Goal: Navigation & Orientation: Find specific page/section

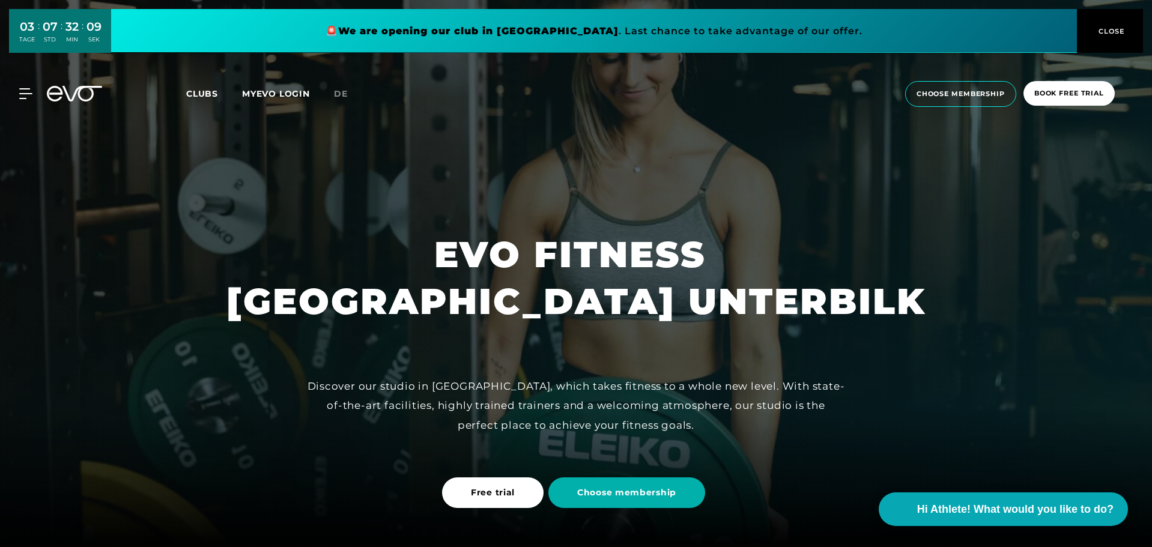
click at [1086, 27] on span "CLOSE" at bounding box center [1110, 31] width 66 height 11
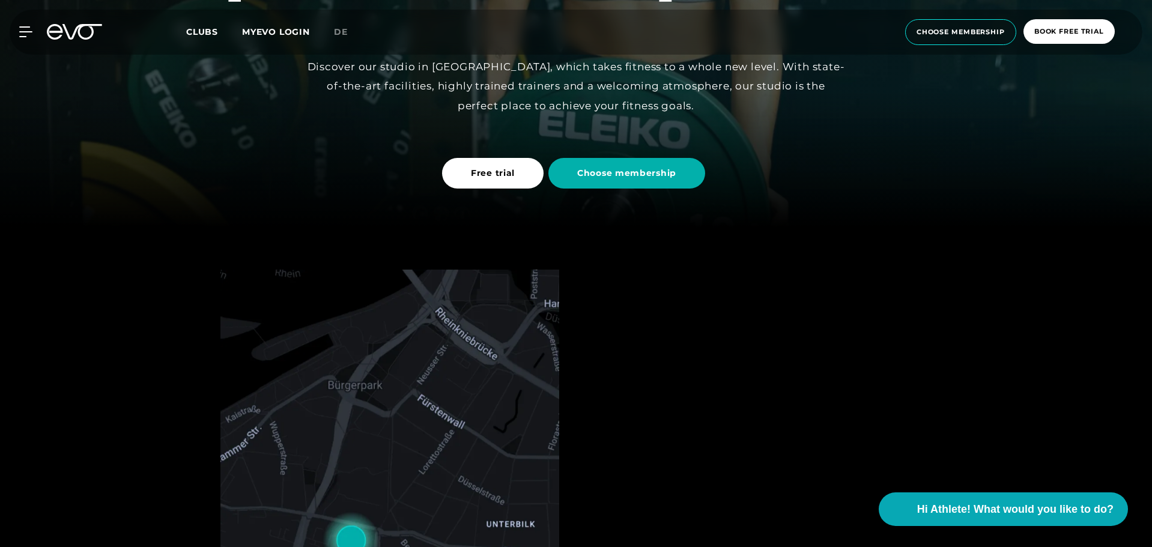
scroll to position [320, 0]
click at [339, 28] on span "de" at bounding box center [341, 31] width 14 height 11
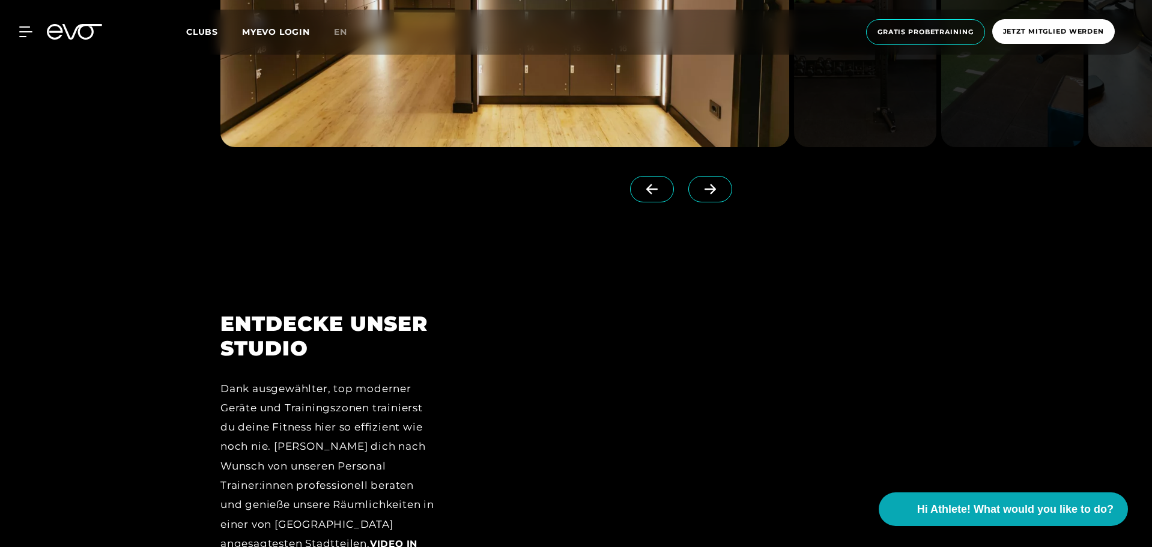
scroll to position [1282, 0]
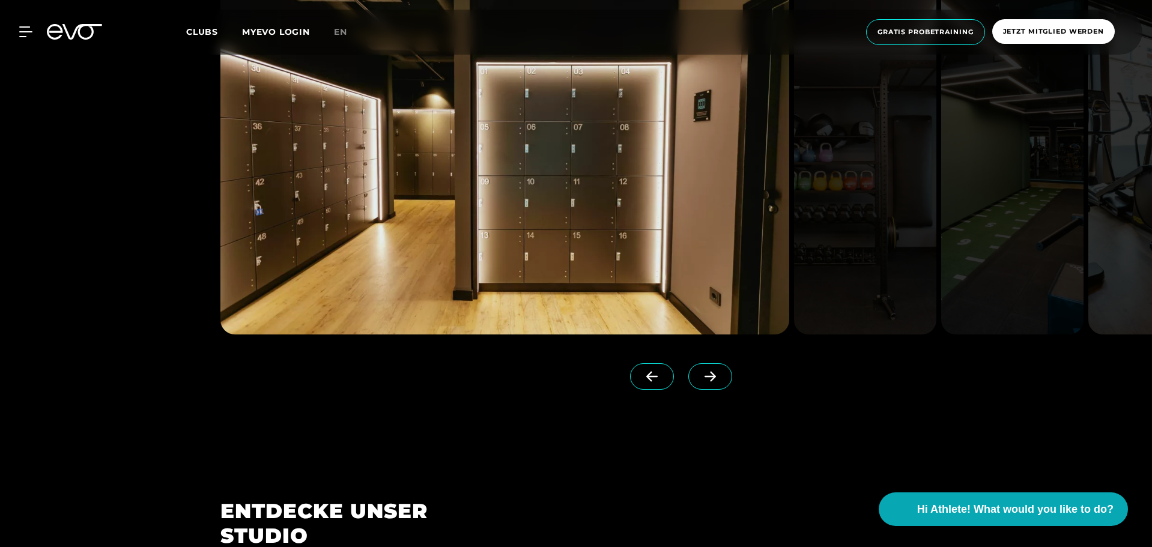
click at [711, 368] on link at bounding box center [713, 387] width 49 height 48
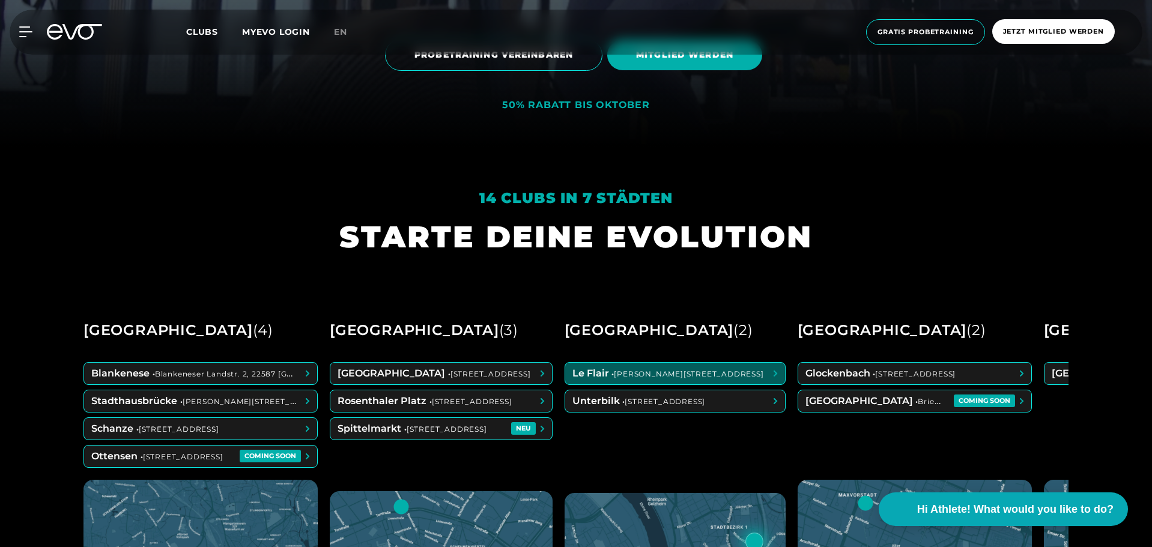
scroll to position [561, 0]
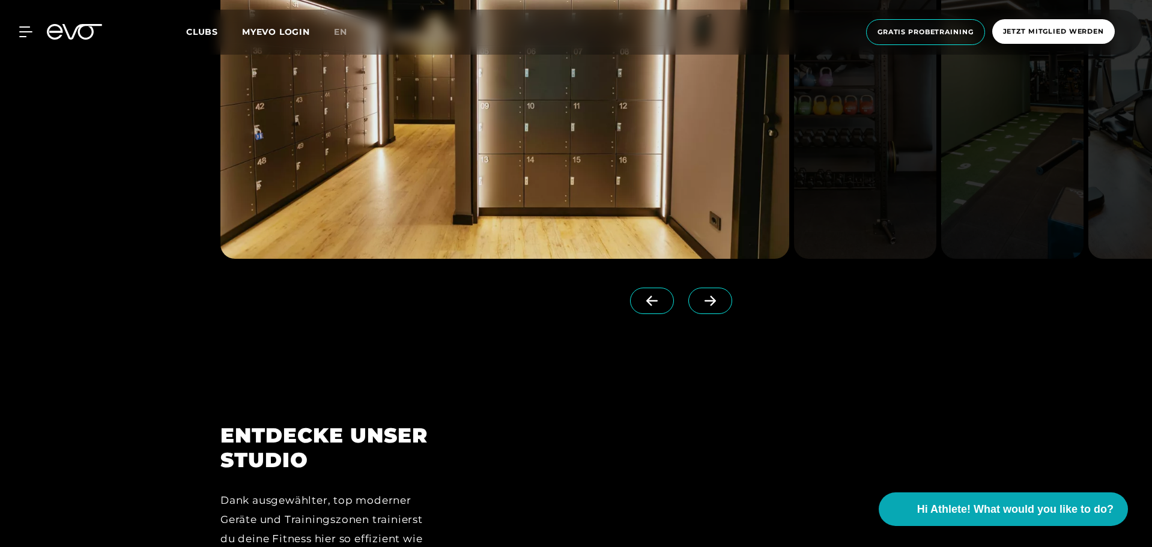
scroll to position [1362, 0]
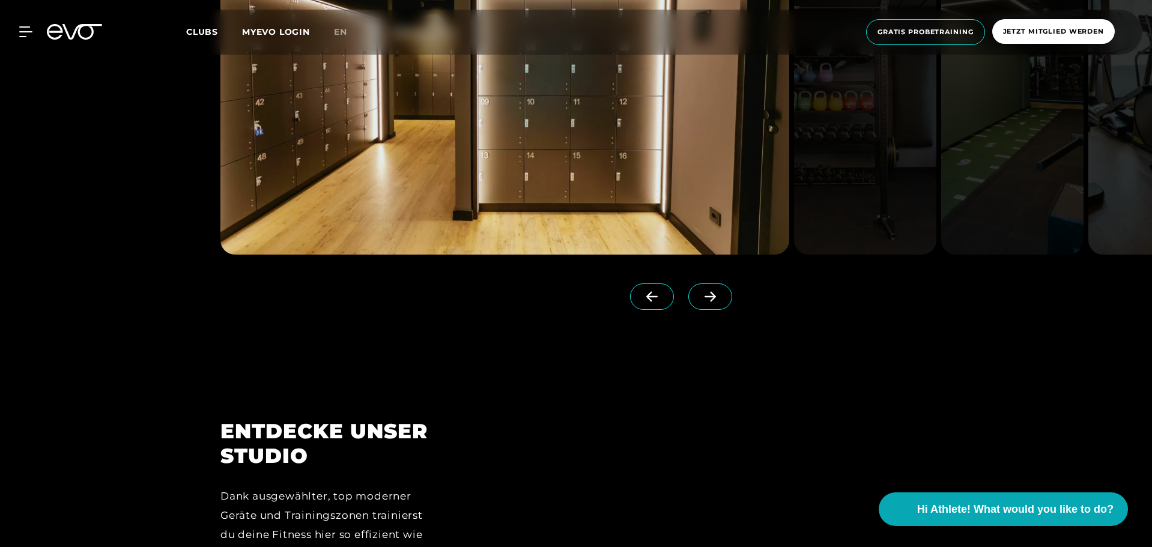
click at [700, 293] on icon at bounding box center [710, 296] width 21 height 11
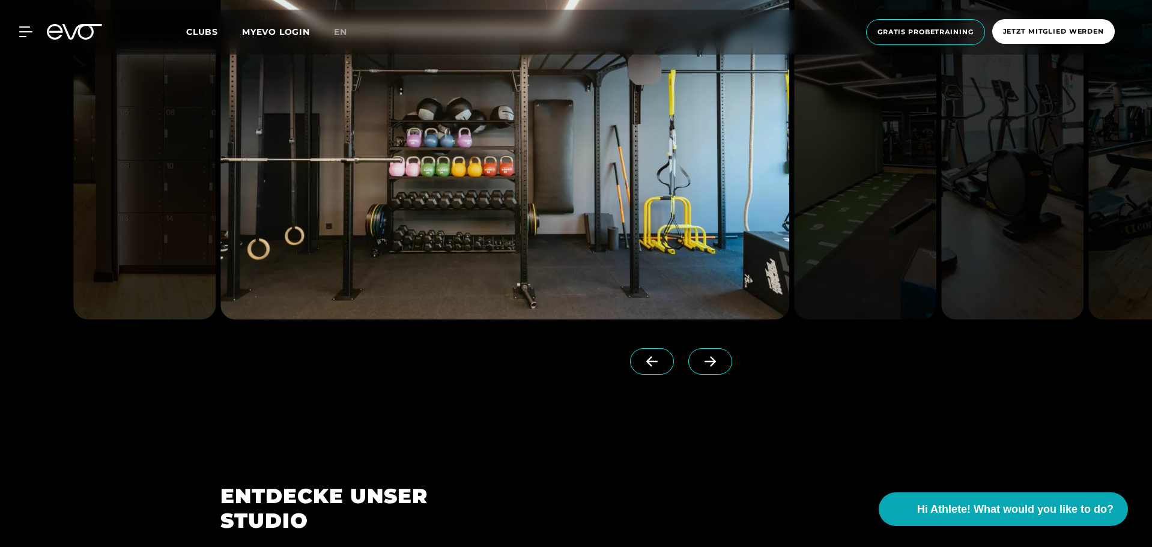
scroll to position [1202, 0]
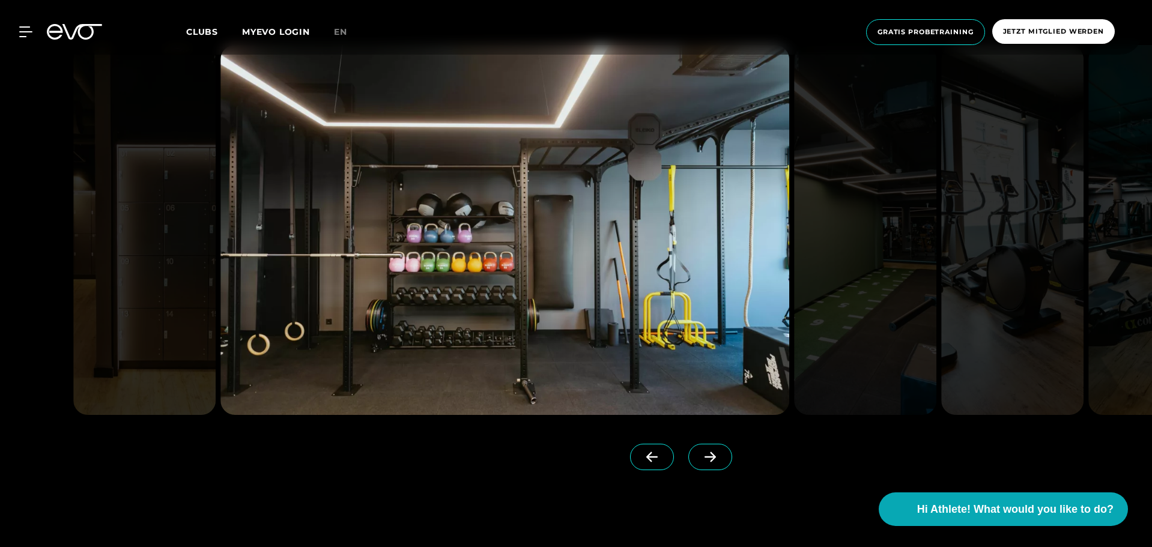
click at [689, 449] on span at bounding box center [711, 457] width 44 height 26
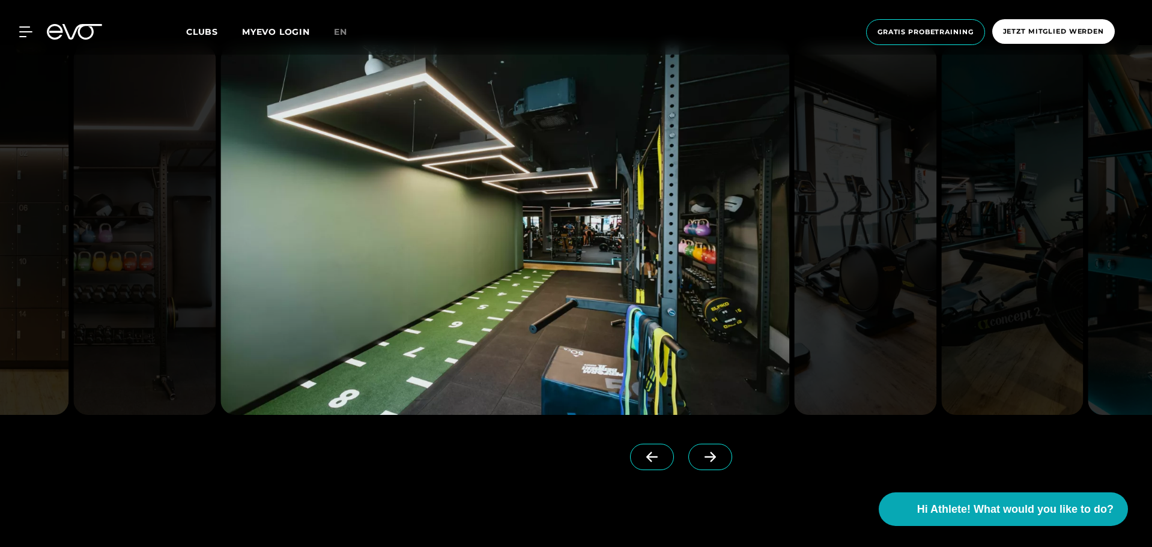
click at [646, 455] on icon at bounding box center [651, 457] width 11 height 10
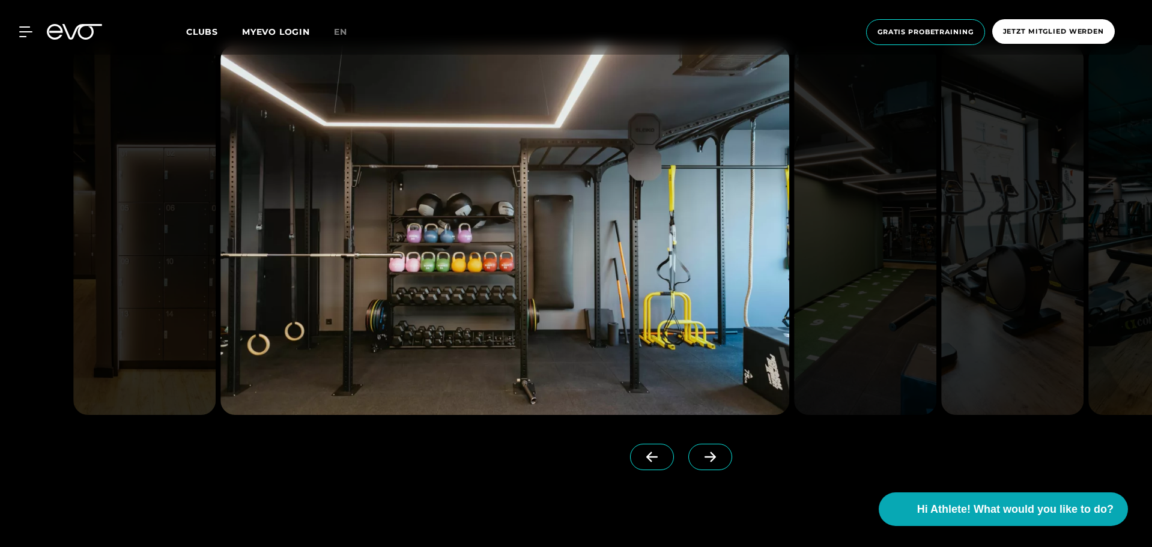
click at [700, 454] on icon at bounding box center [710, 457] width 21 height 11
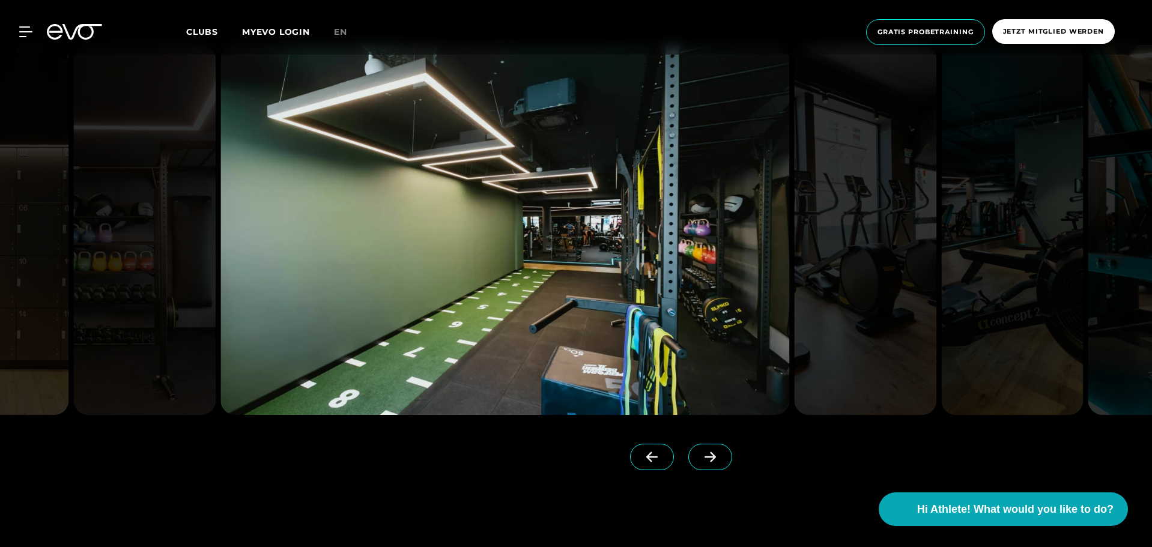
click at [700, 454] on icon at bounding box center [710, 457] width 21 height 11
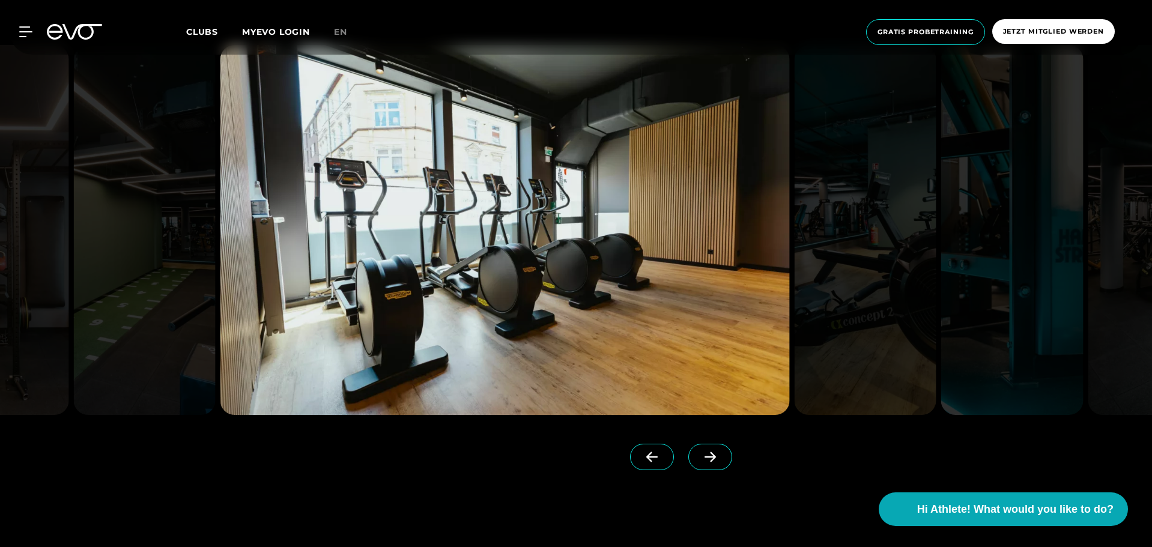
click at [700, 454] on icon at bounding box center [710, 457] width 21 height 11
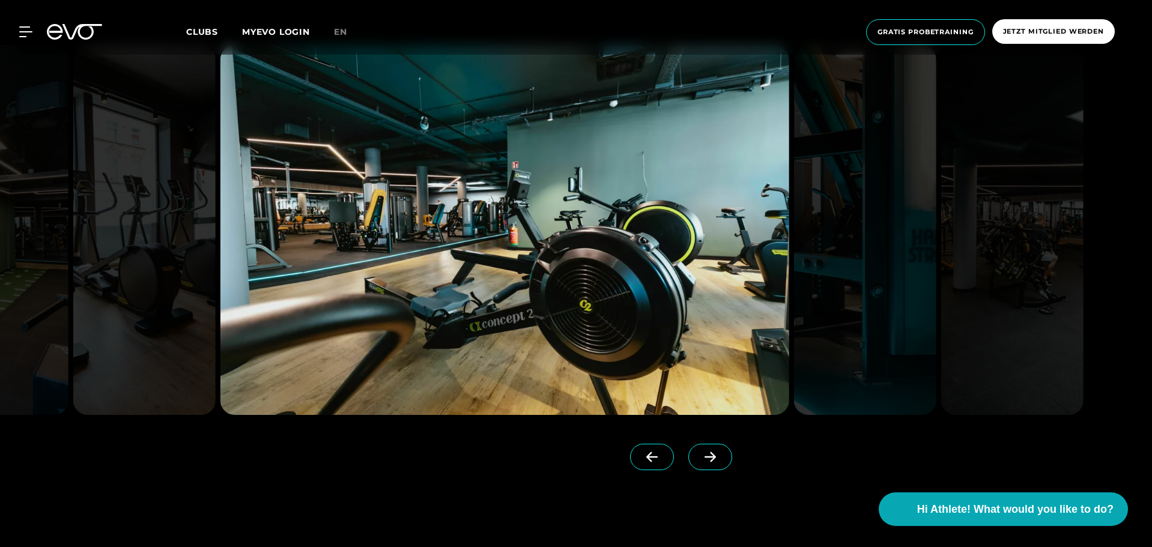
drag, startPoint x: 503, startPoint y: 475, endPoint x: 511, endPoint y: 478, distance: 8.1
click at [505, 479] on div at bounding box center [469, 453] width 498 height 77
click at [705, 458] on icon at bounding box center [710, 457] width 11 height 10
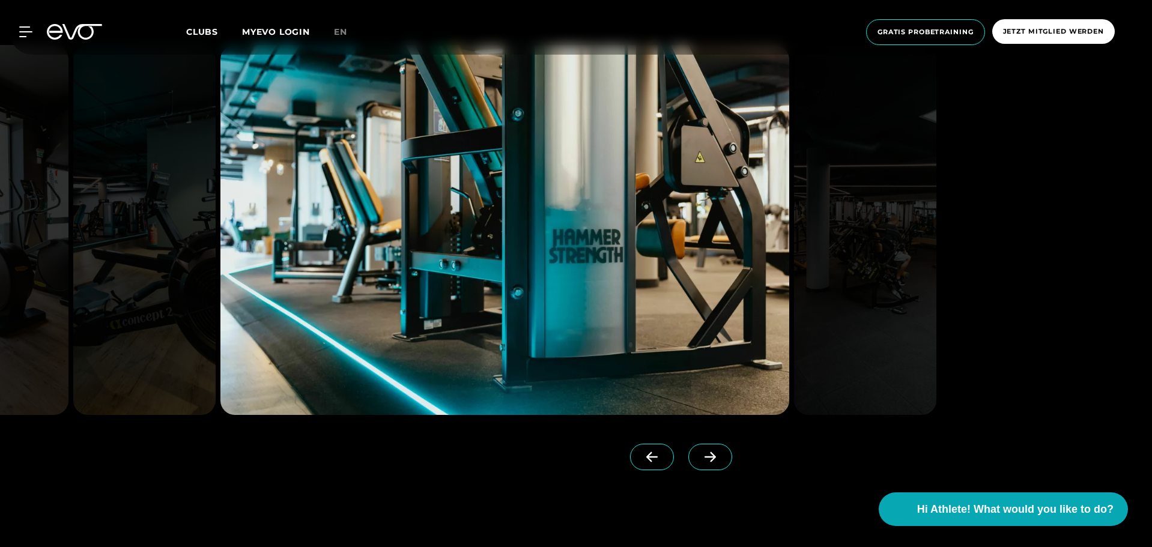
click at [705, 458] on icon at bounding box center [710, 457] width 11 height 10
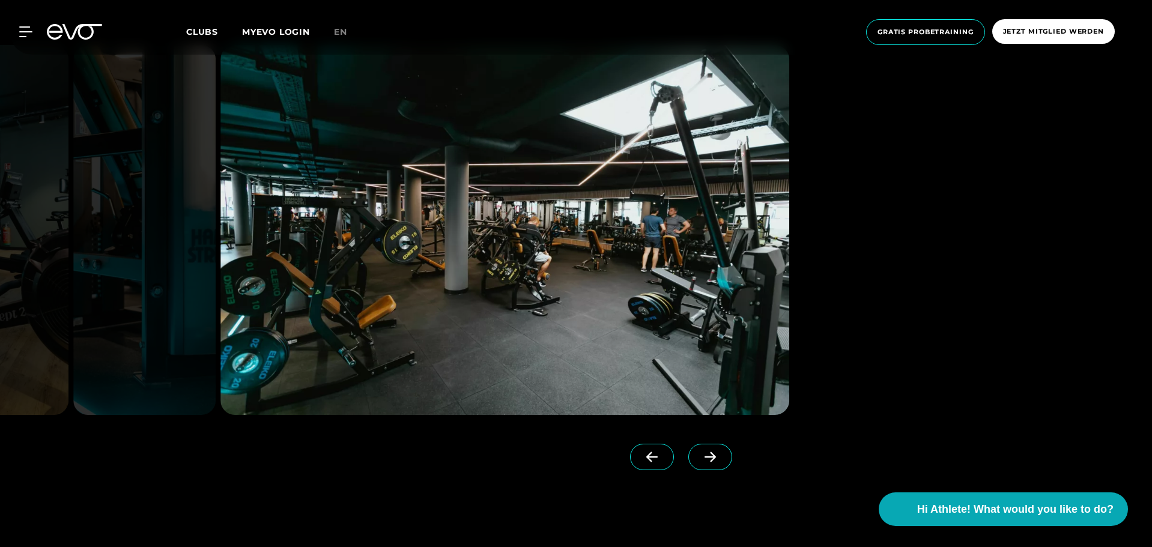
click at [700, 458] on icon at bounding box center [710, 457] width 21 height 11
